Goal: Task Accomplishment & Management: Use online tool/utility

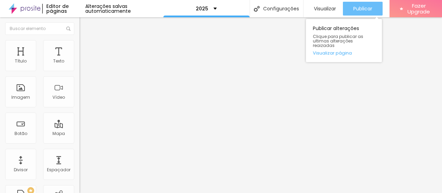
click at [357, 6] on span "Publicar" at bounding box center [362, 9] width 19 height 6
